Goal: Information Seeking & Learning: Learn about a topic

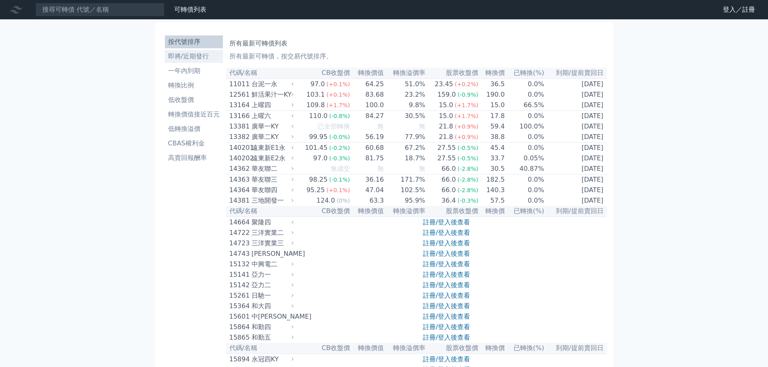
click at [204, 50] on link "即將/近期發行" at bounding box center [194, 56] width 58 height 13
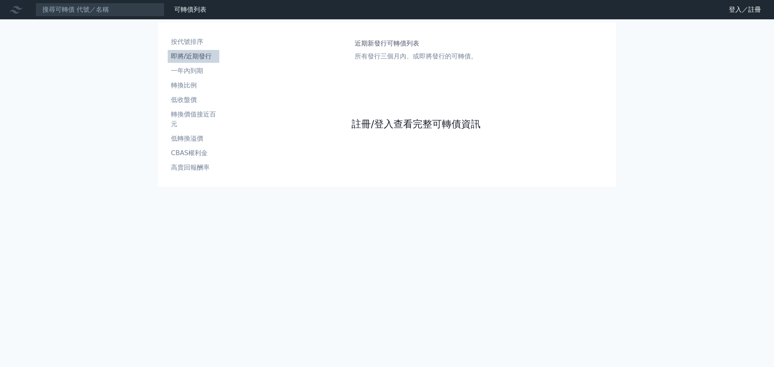
click at [410, 121] on link "註冊/登入查看完整可轉債資訊" at bounding box center [415, 124] width 129 height 13
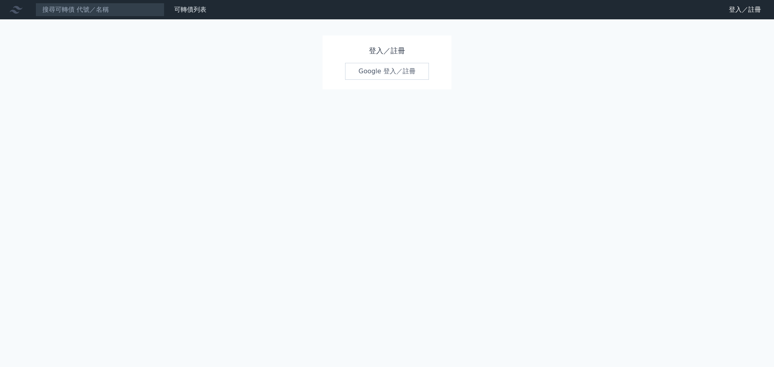
click at [393, 70] on link "Google 登入／註冊" at bounding box center [387, 71] width 84 height 17
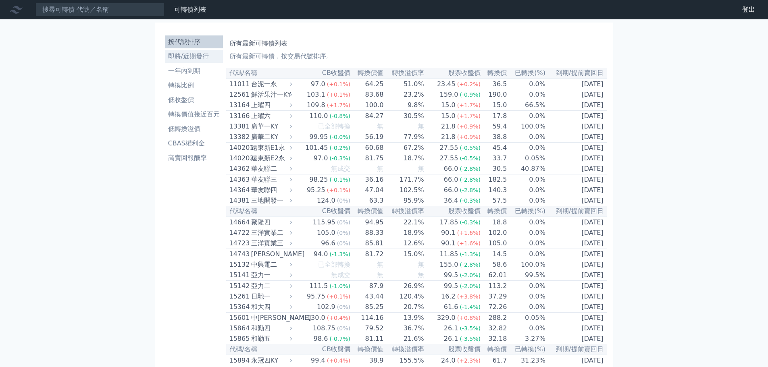
click at [199, 54] on li "即將/近期發行" at bounding box center [194, 57] width 58 height 10
